Goal: Information Seeking & Learning: Learn about a topic

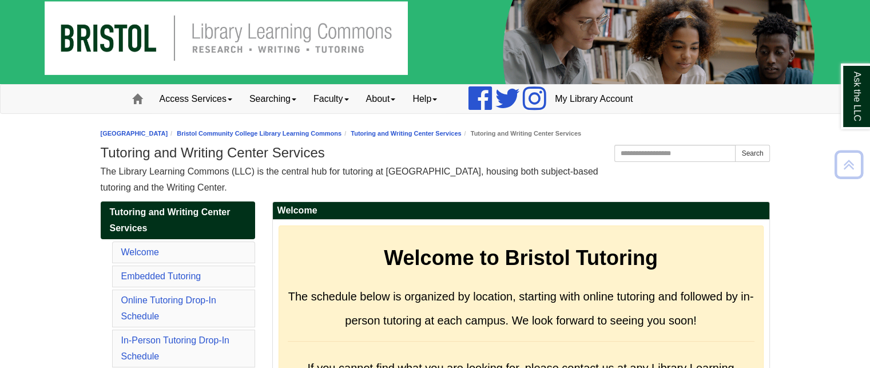
scroll to position [12, 0]
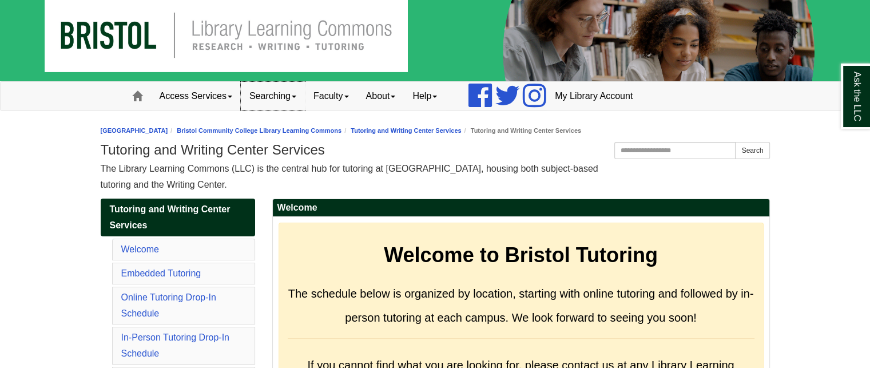
click at [270, 104] on link "Searching" at bounding box center [273, 96] width 64 height 29
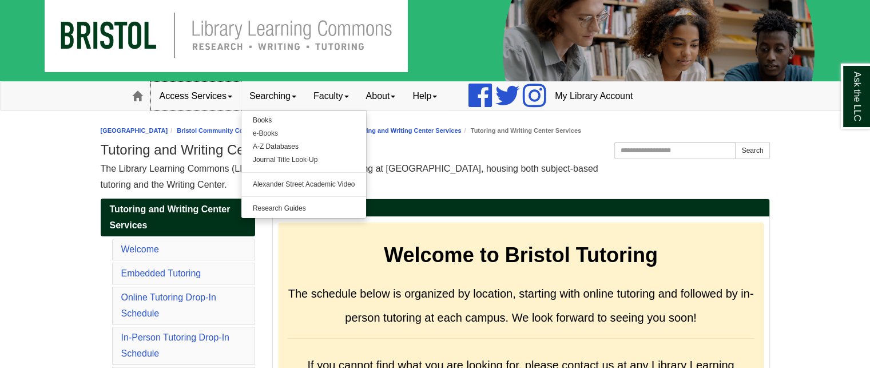
click at [216, 105] on link "Access Services" at bounding box center [196, 96] width 90 height 29
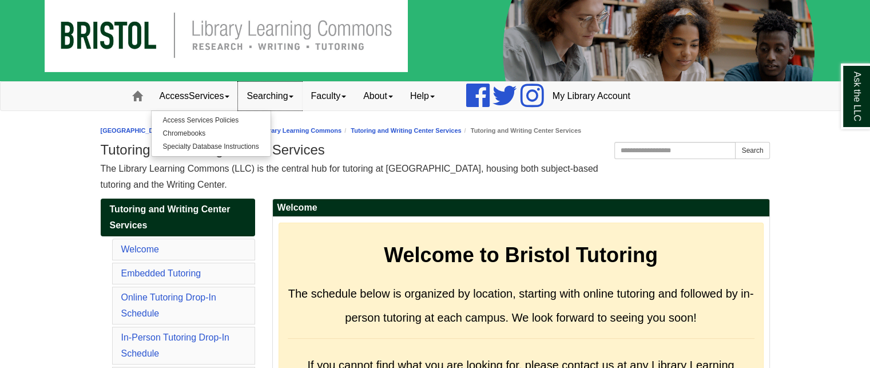
click at [261, 98] on link "Searching" at bounding box center [270, 96] width 64 height 29
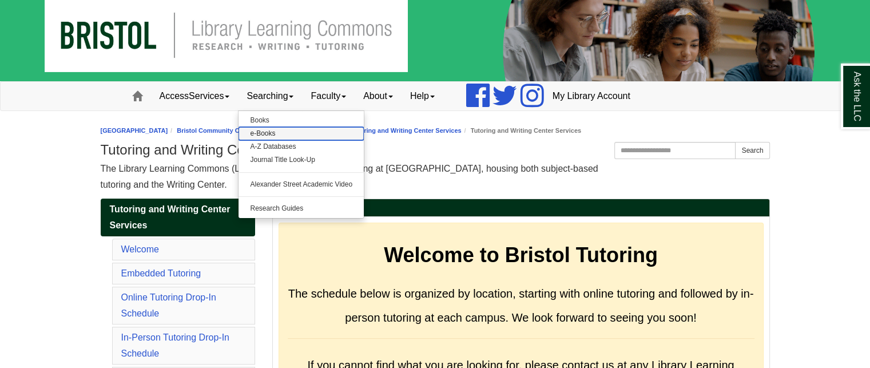
click at [290, 129] on link "e-Books" at bounding box center [301, 133] width 125 height 13
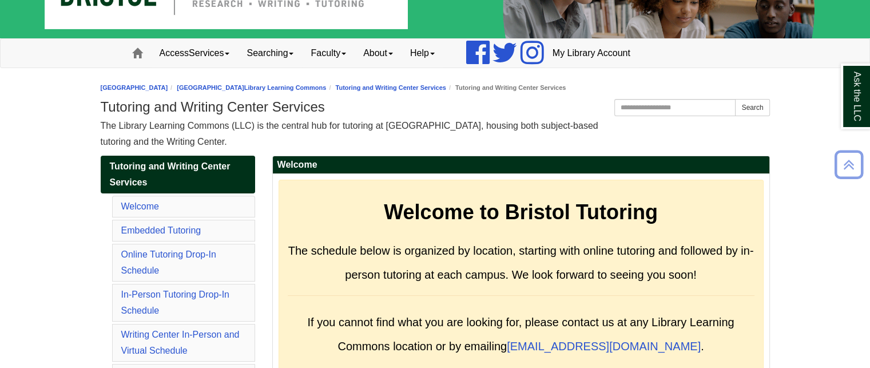
scroll to position [54, 0]
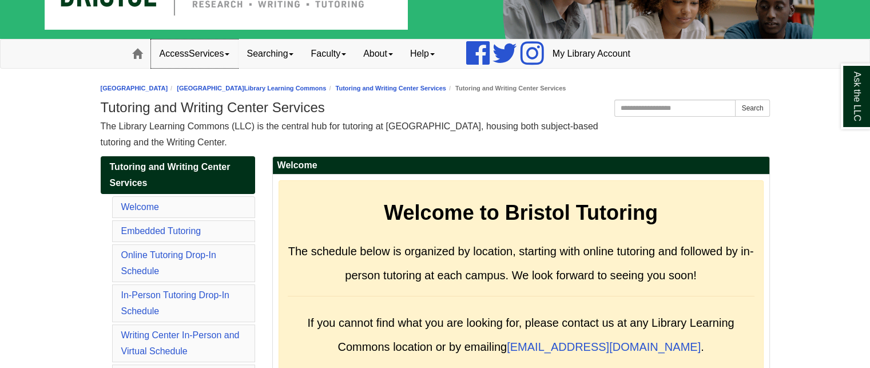
click at [211, 46] on link "Access Services" at bounding box center [195, 53] width 88 height 29
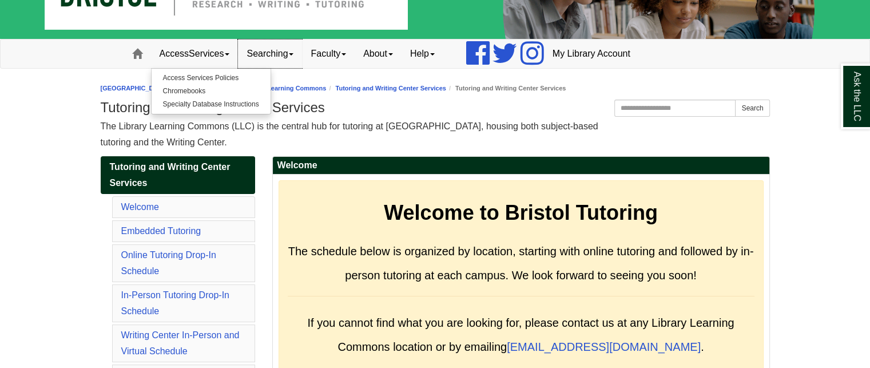
click at [265, 56] on link "Searching" at bounding box center [270, 53] width 64 height 29
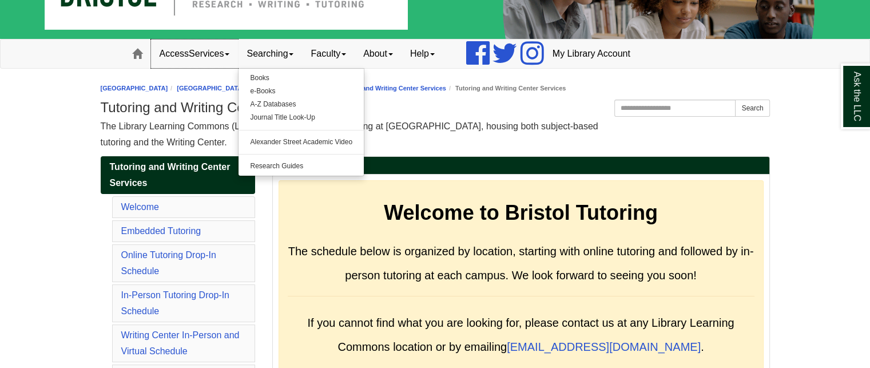
click at [204, 53] on link "Access Services" at bounding box center [195, 53] width 88 height 29
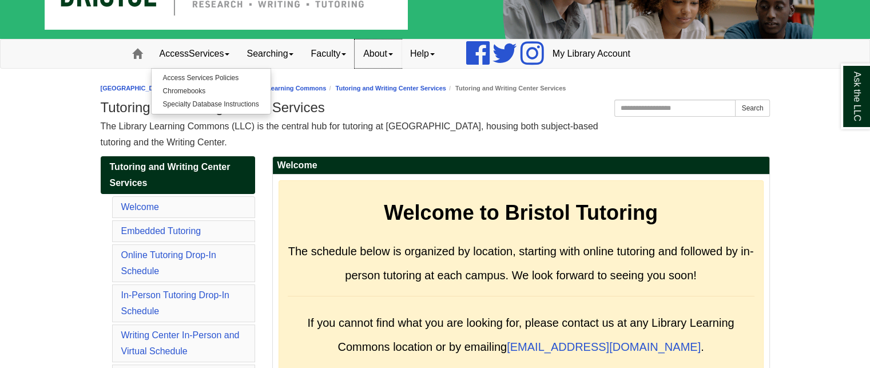
click at [398, 56] on link "About" at bounding box center [378, 53] width 47 height 29
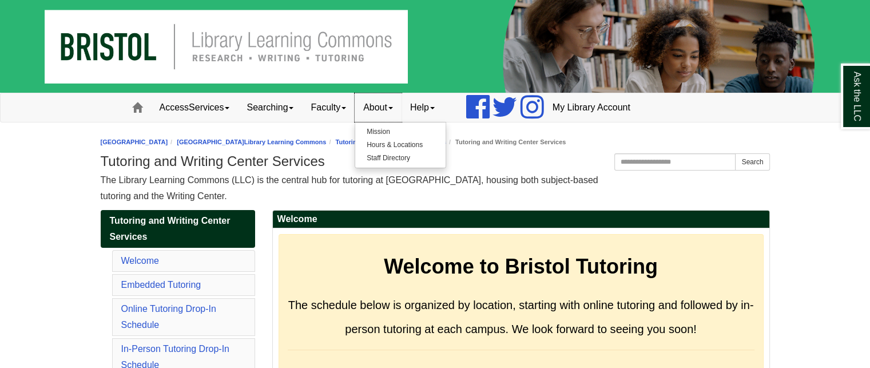
scroll to position [0, 0]
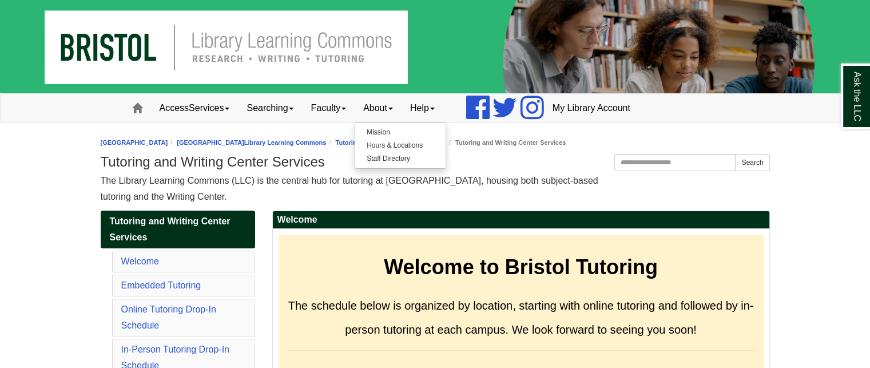
click at [142, 53] on img at bounding box center [435, 46] width 870 height 93
click at [168, 37] on img at bounding box center [435, 46] width 870 height 93
click at [260, 53] on img at bounding box center [435, 46] width 870 height 93
click at [185, 109] on link "Access Services" at bounding box center [195, 108] width 88 height 29
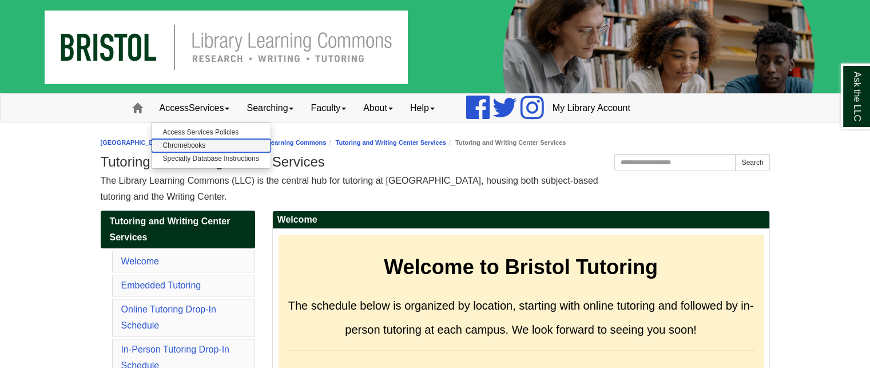
click at [188, 147] on link "Chromebooks" at bounding box center [211, 145] width 119 height 13
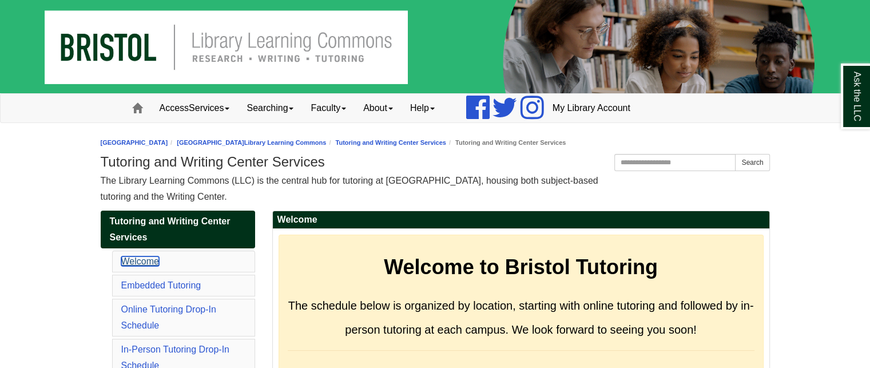
click at [142, 257] on link "Welcome" at bounding box center [140, 261] width 38 height 10
click at [271, 59] on img at bounding box center [435, 46] width 870 height 93
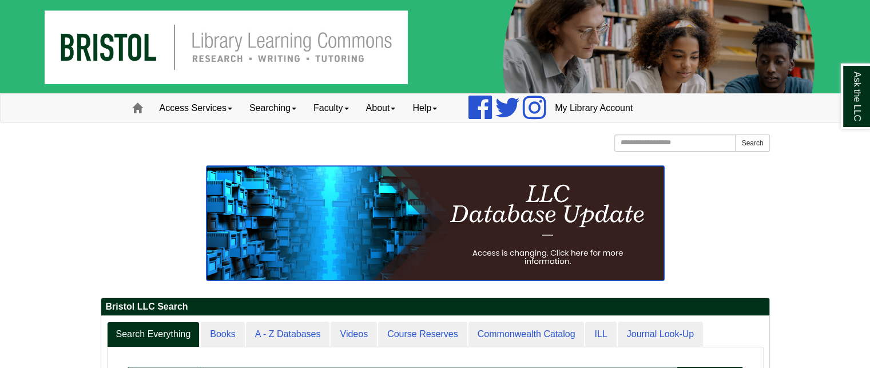
click at [516, 197] on img at bounding box center [436, 223] width 458 height 114
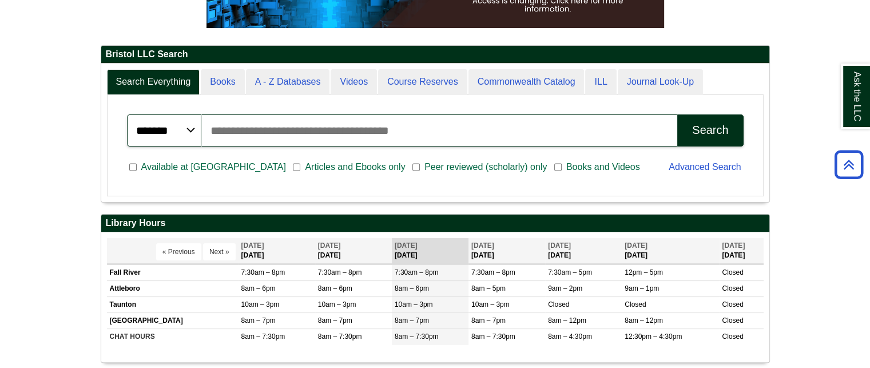
scroll to position [137, 668]
click at [314, 121] on input "Search articles, books, journals & more" at bounding box center [439, 130] width 477 height 32
type input "**********"
click at [677, 114] on button "Search" at bounding box center [710, 130] width 66 height 32
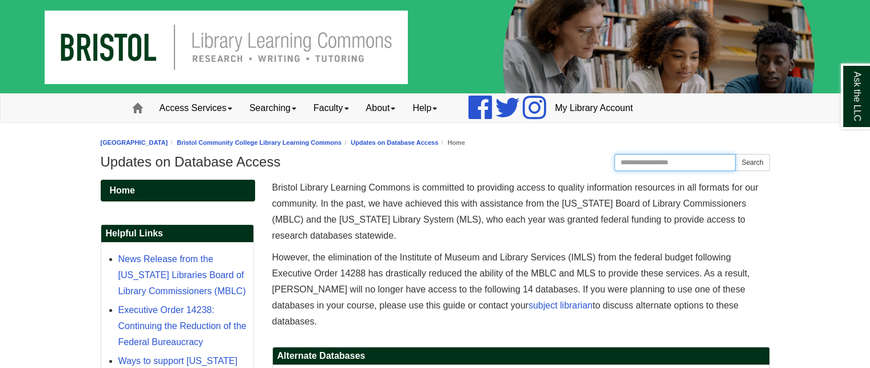
click at [655, 163] on input "Search this Guide" at bounding box center [676, 162] width 122 height 17
click at [666, 158] on input "Search this Guide" at bounding box center [676, 162] width 122 height 17
click at [688, 163] on input "Search this Guide" at bounding box center [676, 162] width 122 height 17
